Goal: Task Accomplishment & Management: Use online tool/utility

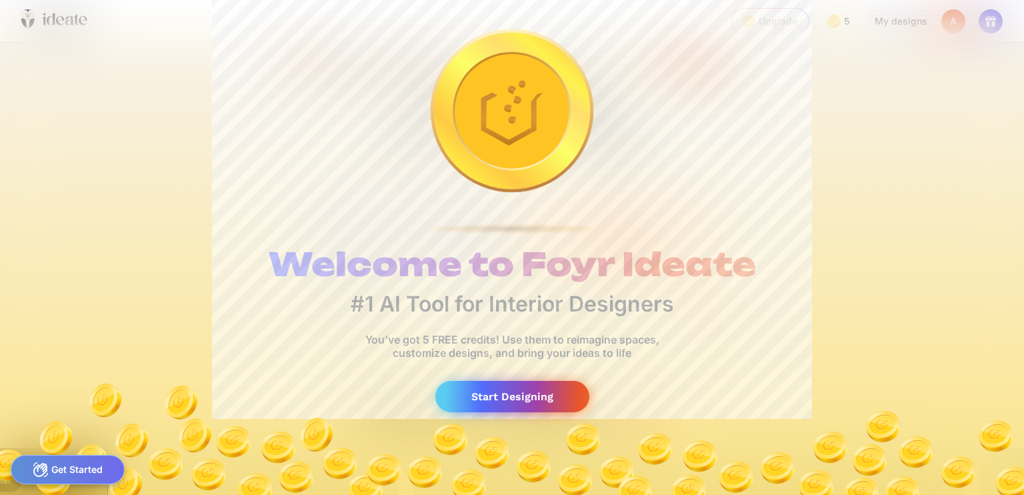
click at [534, 395] on div "Start Designing" at bounding box center [513, 396] width 154 height 31
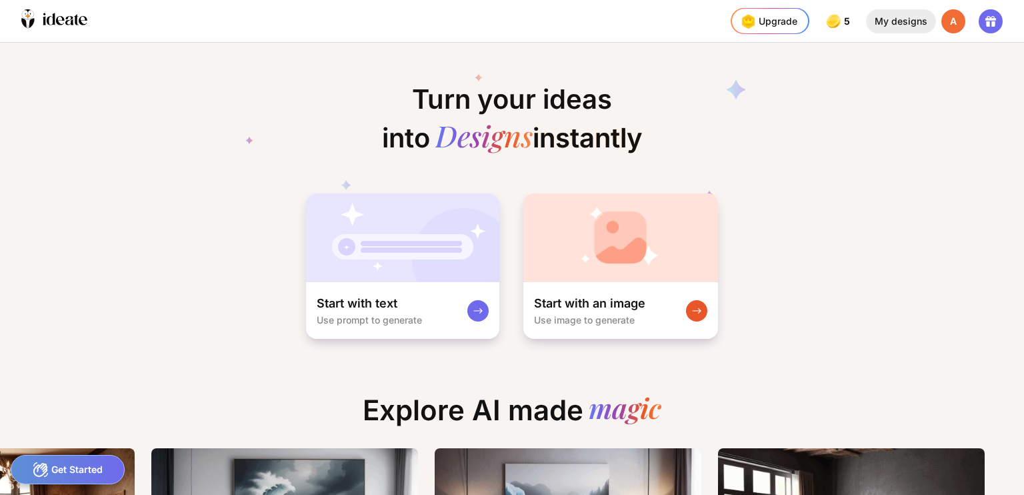
click at [907, 16] on div "My designs" at bounding box center [901, 21] width 70 height 24
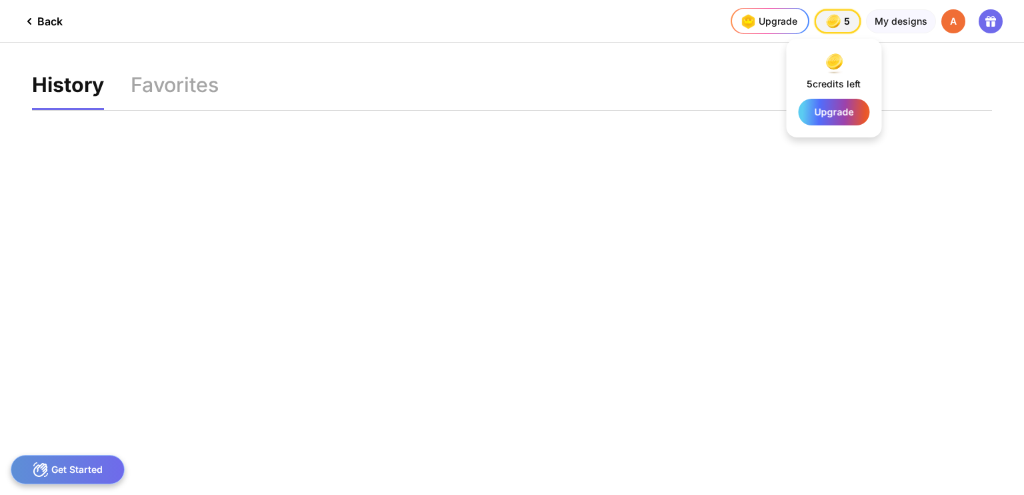
click at [829, 23] on img at bounding box center [833, 21] width 19 height 19
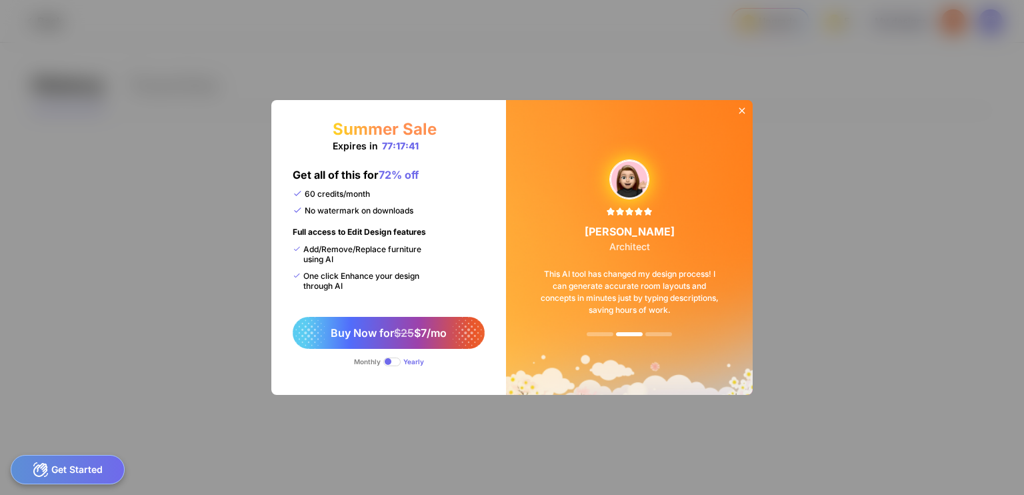
click at [744, 107] on icon at bounding box center [742, 110] width 11 height 11
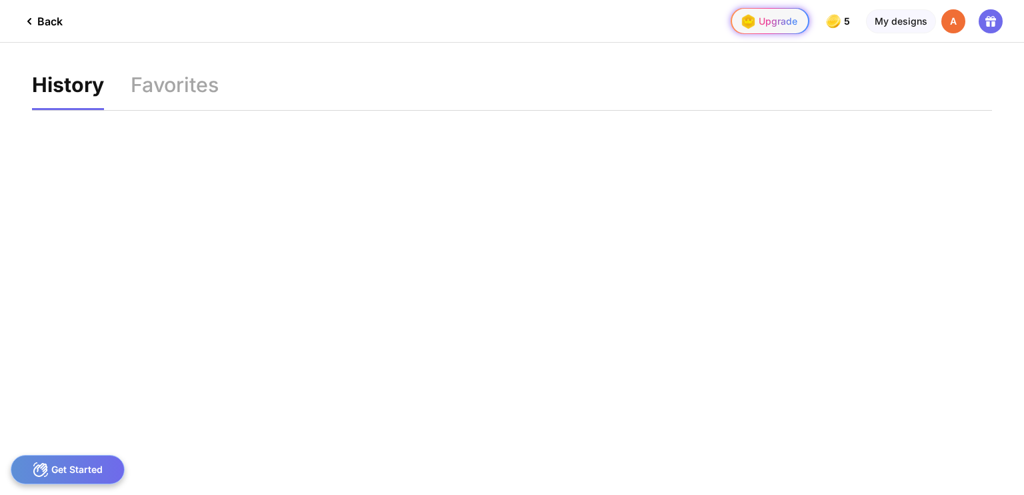
click at [787, 19] on div "Upgrade" at bounding box center [768, 21] width 60 height 21
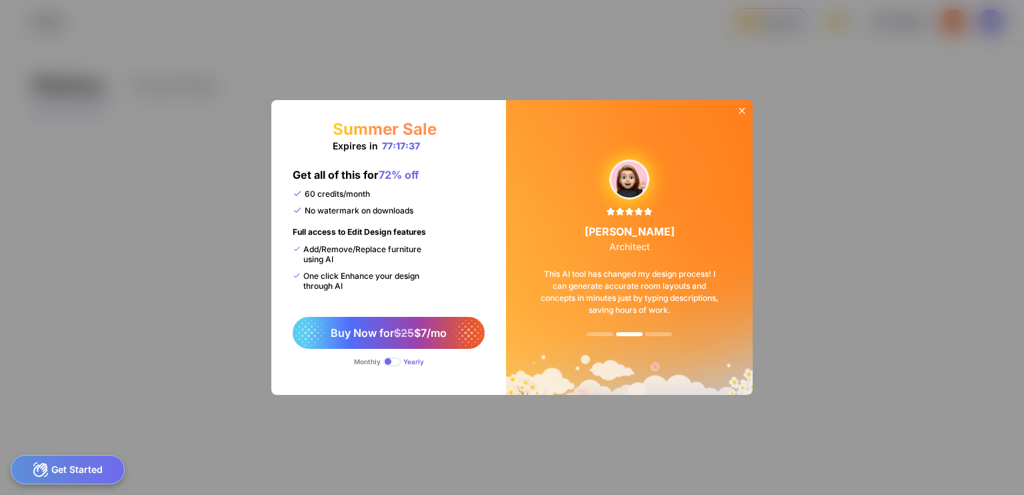
click at [739, 109] on icon at bounding box center [742, 110] width 11 height 11
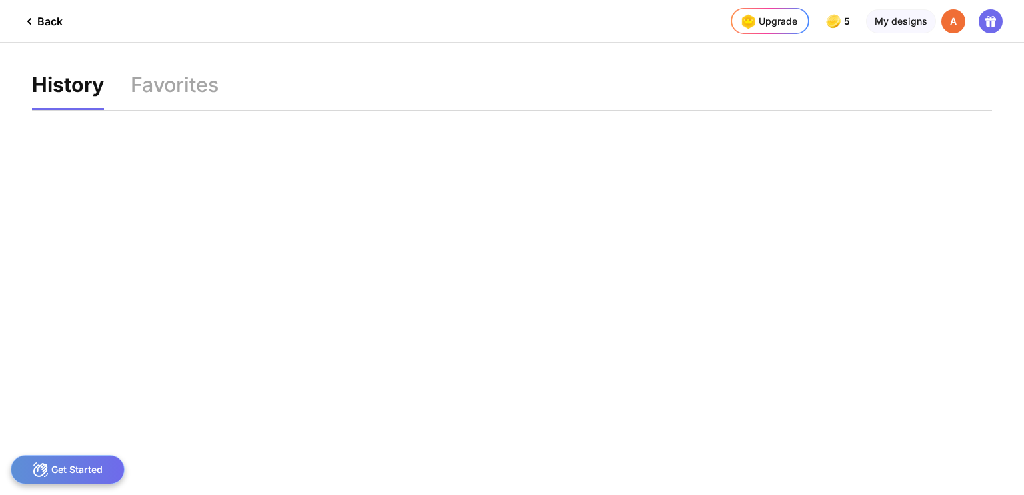
click at [988, 23] on icon at bounding box center [987, 23] width 3 height 5
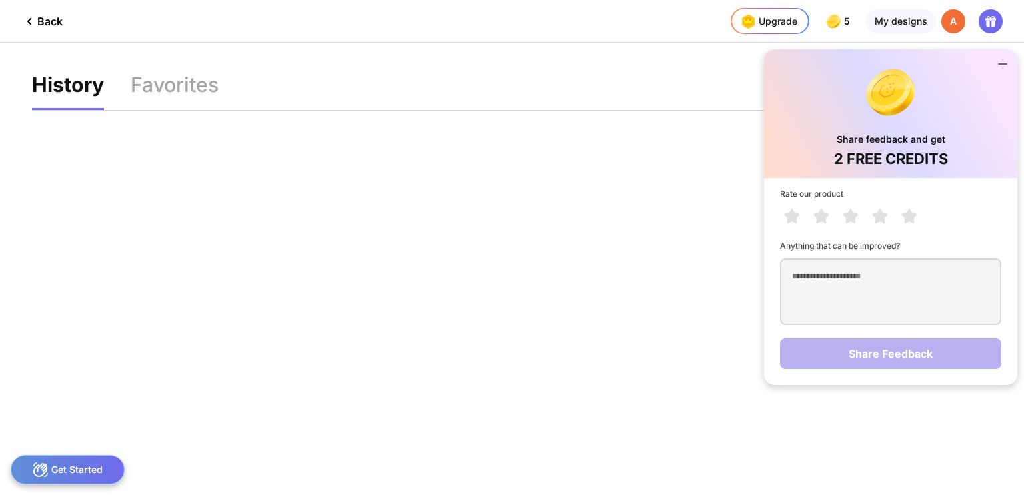
click at [1006, 64] on icon at bounding box center [1003, 64] width 8 height 0
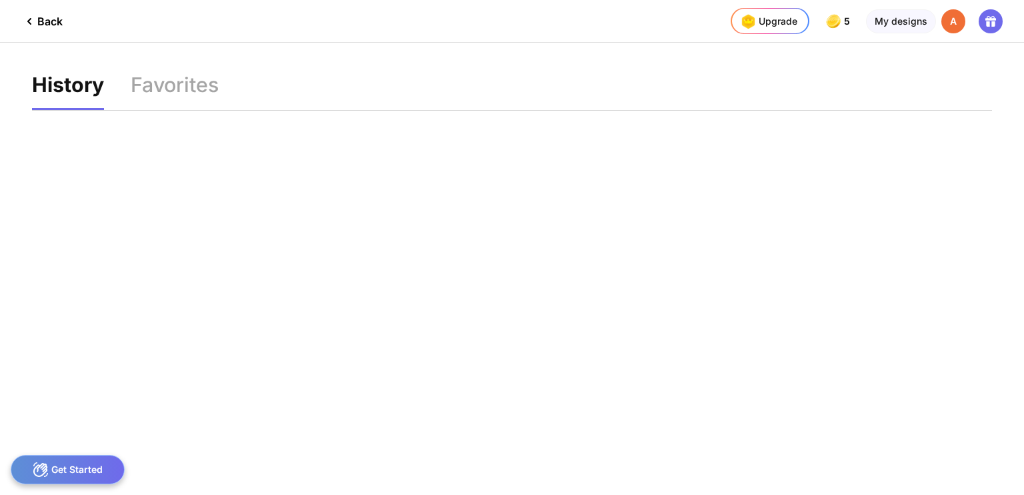
click at [71, 466] on div "Get Started" at bounding box center [68, 469] width 114 height 29
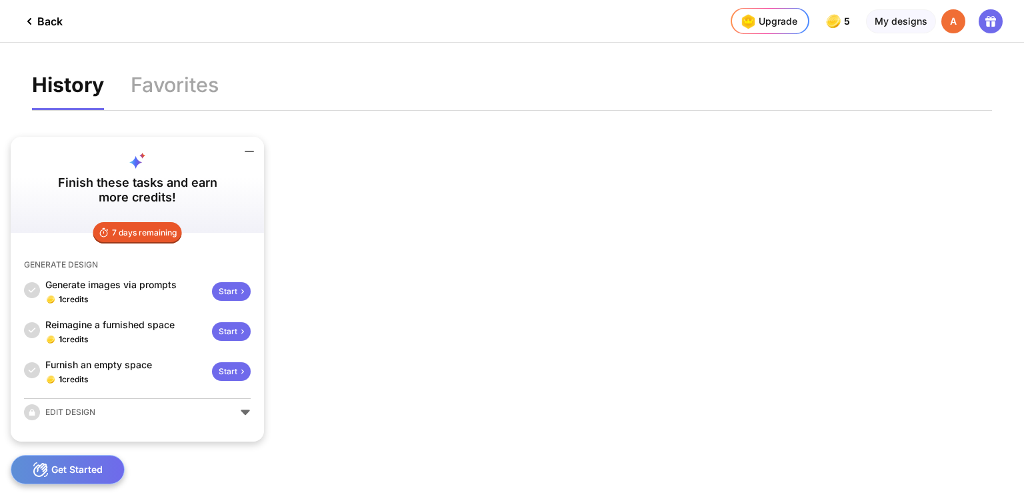
click at [243, 407] on div "EDIT DESIGN" at bounding box center [137, 412] width 227 height 16
click at [245, 411] on div "EDIT DESIGN" at bounding box center [137, 412] width 227 height 16
click at [244, 414] on div "EDIT DESIGN" at bounding box center [137, 412] width 227 height 16
click at [243, 412] on div "EDIT DESIGN" at bounding box center [137, 412] width 227 height 16
click at [774, 24] on div "Upgrade" at bounding box center [768, 21] width 60 height 21
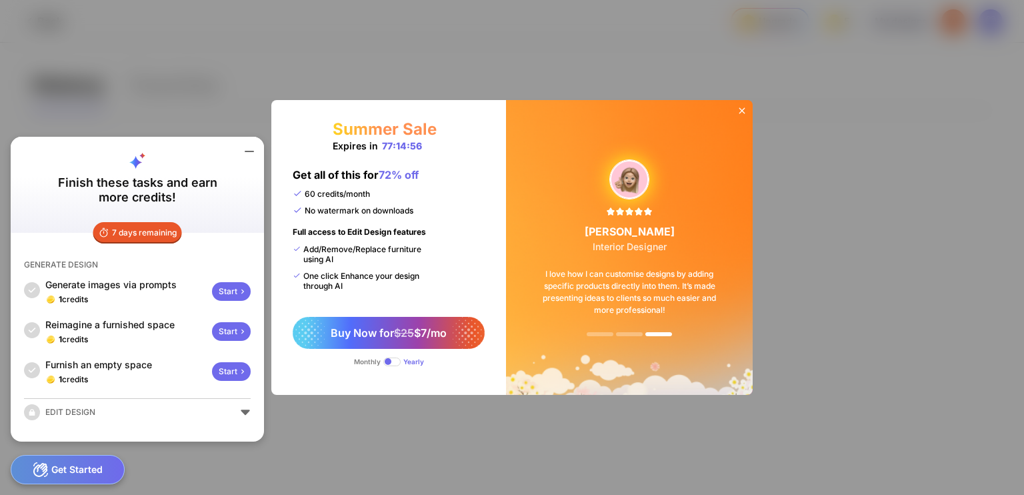
click at [740, 111] on icon at bounding box center [742, 110] width 11 height 11
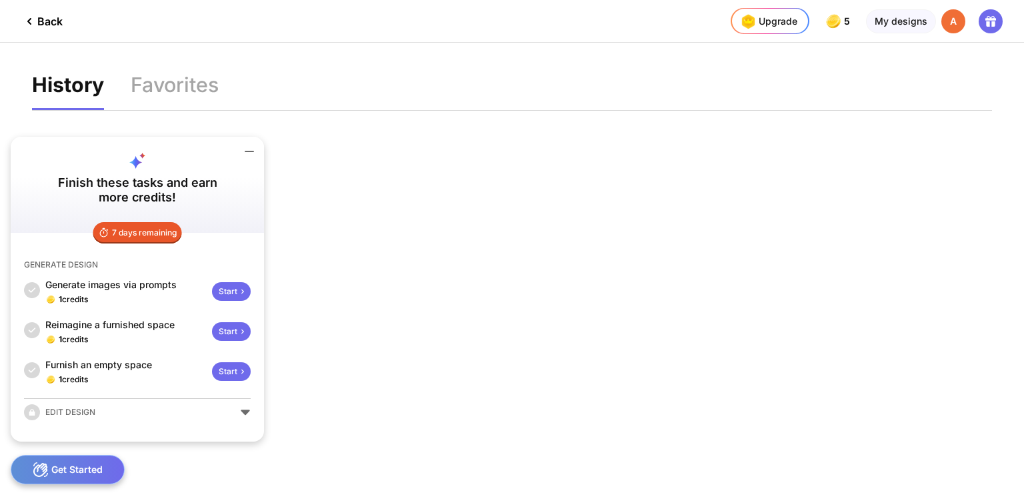
click at [253, 149] on icon at bounding box center [249, 151] width 16 height 16
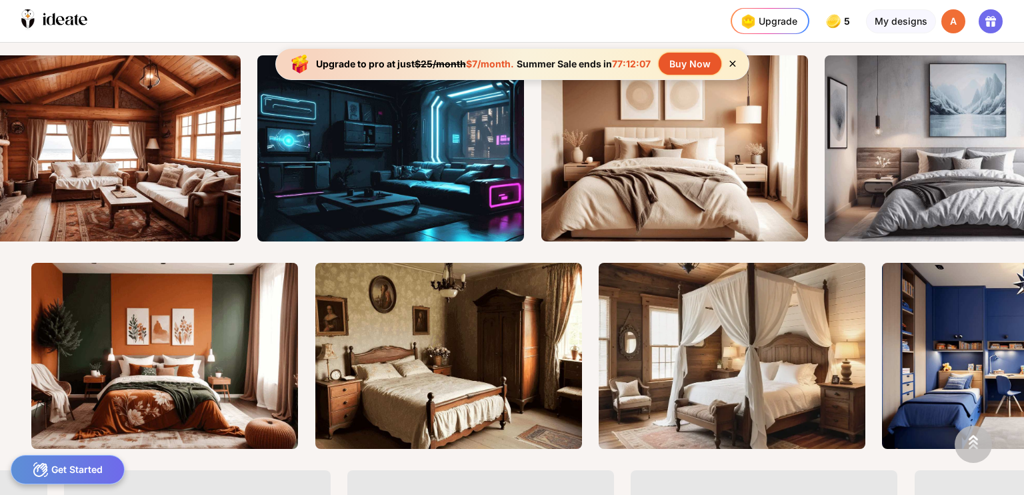
click at [732, 65] on icon at bounding box center [733, 64] width 6 height 6
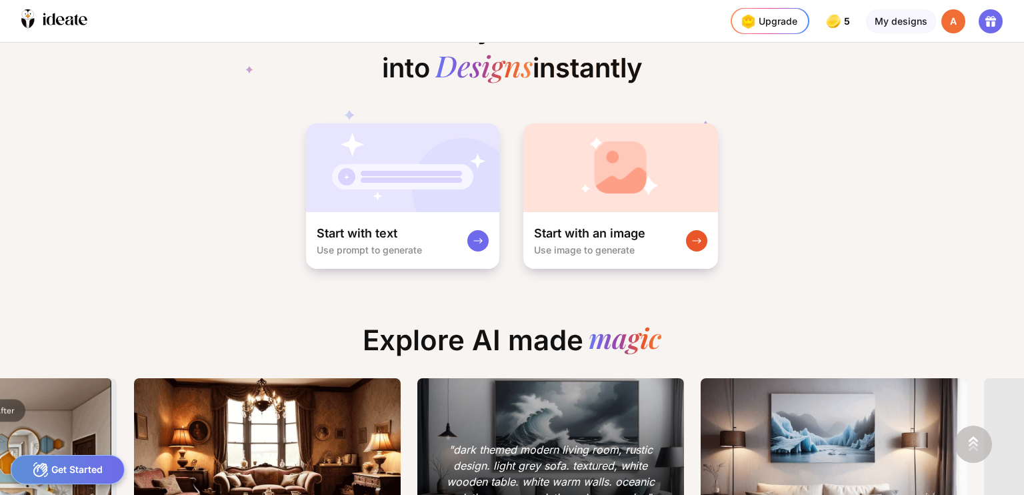
scroll to position [0, 348]
